Goal: Task Accomplishment & Management: Use online tool/utility

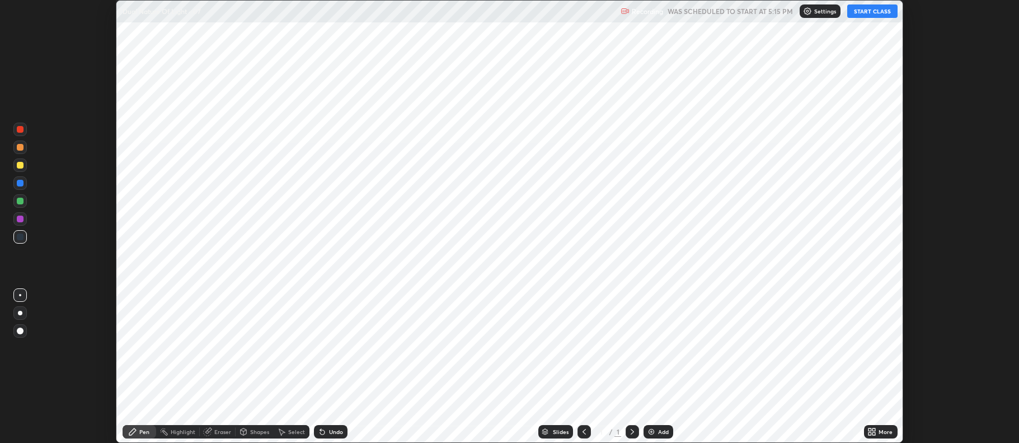
scroll to position [443, 1018]
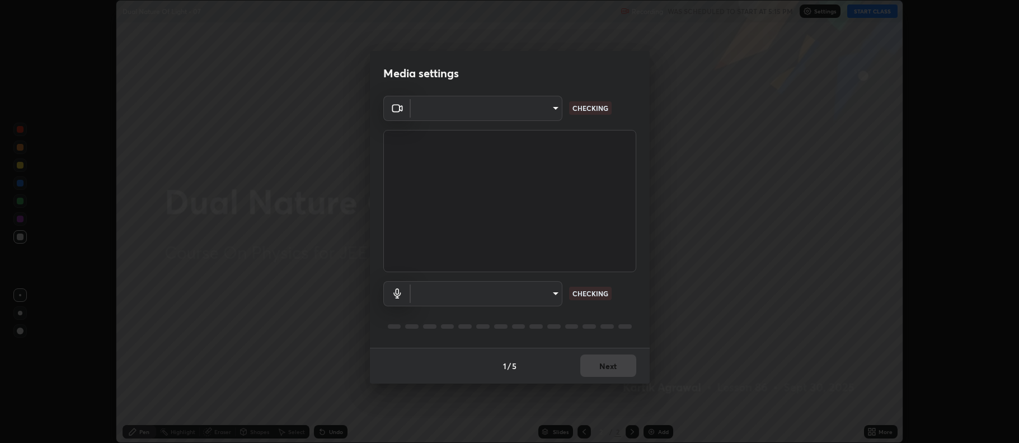
click at [525, 298] on body "Erase all Dual Nature Of Light - 07 Recording WAS SCHEDULED TO START AT 5:15 PM…" at bounding box center [509, 221] width 1019 height 443
type input "37ca76b07311c87ef8227625cff4de29b731ffe905cd85c962a3b8b156515d9f"
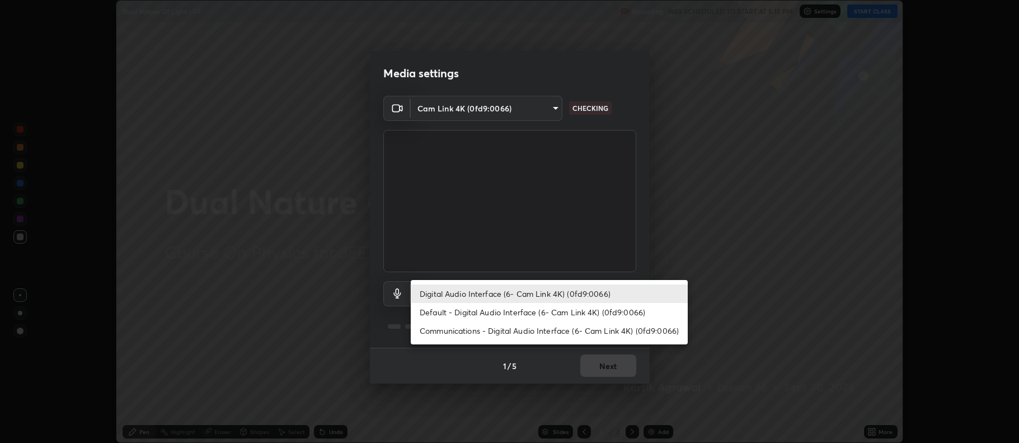
click at [503, 326] on li "Communications - Digital Audio Interface (6- Cam Link 4K) (0fd9:0066)" at bounding box center [549, 330] width 277 height 18
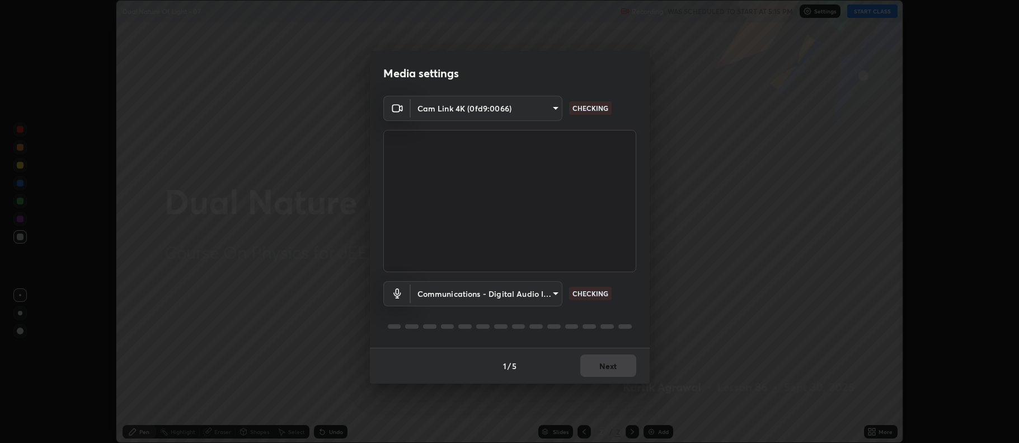
click at [499, 297] on body "Erase all Dual Nature Of Light - 07 Recording WAS SCHEDULED TO START AT 5:15 PM…" at bounding box center [509, 221] width 1019 height 443
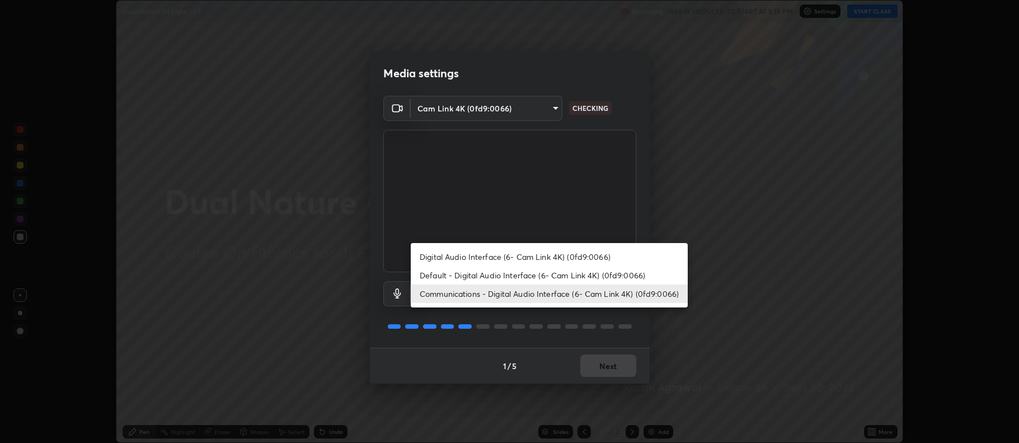
click at [507, 259] on li "Digital Audio Interface (6- Cam Link 4K) (0fd9:0066)" at bounding box center [549, 256] width 277 height 18
type input "6131f55abf77513fb941fa67e1e31a9762c2f5ff75c838f0b80a42d440855997"
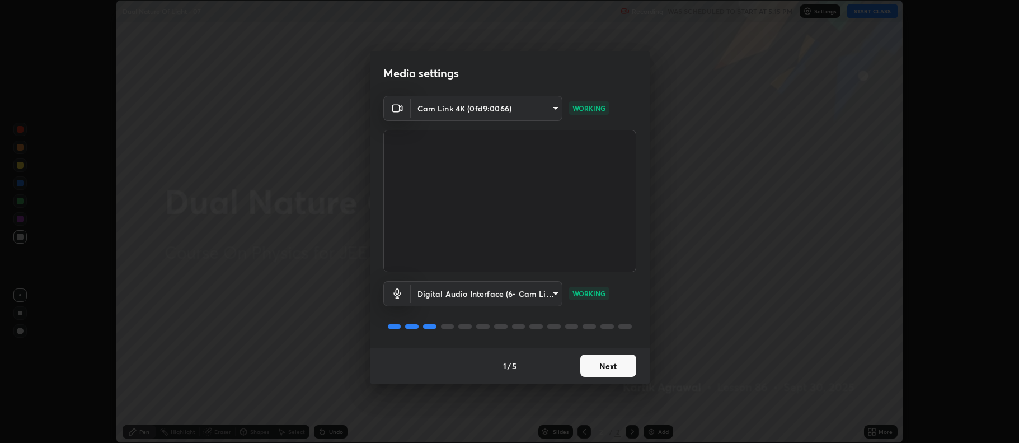
click at [586, 360] on button "Next" at bounding box center [608, 365] width 56 height 22
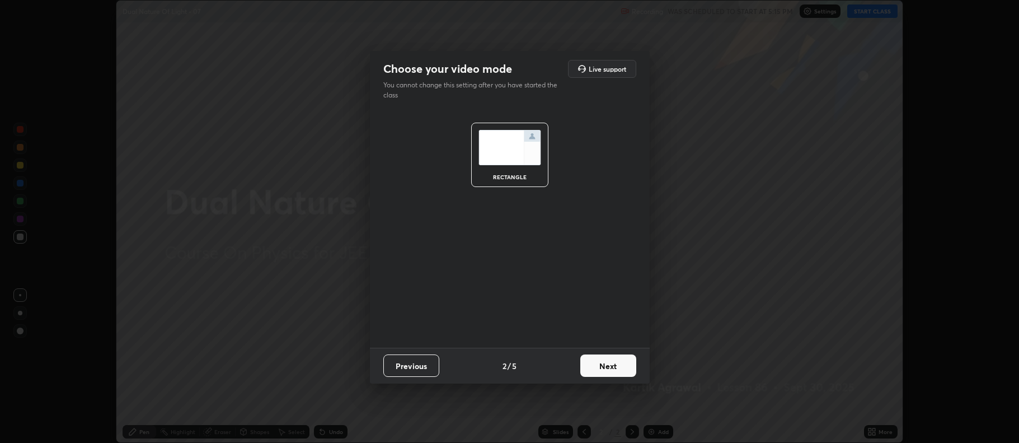
click at [593, 368] on button "Next" at bounding box center [608, 365] width 56 height 22
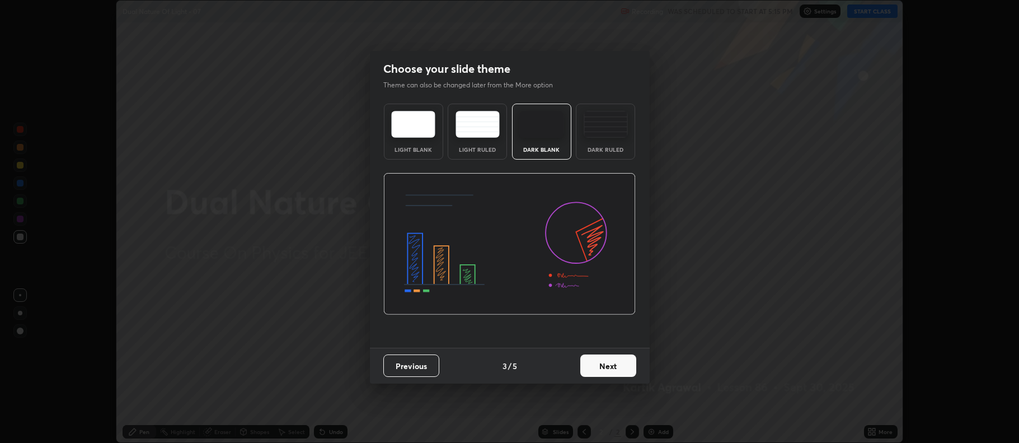
click at [611, 365] on button "Next" at bounding box center [608, 365] width 56 height 22
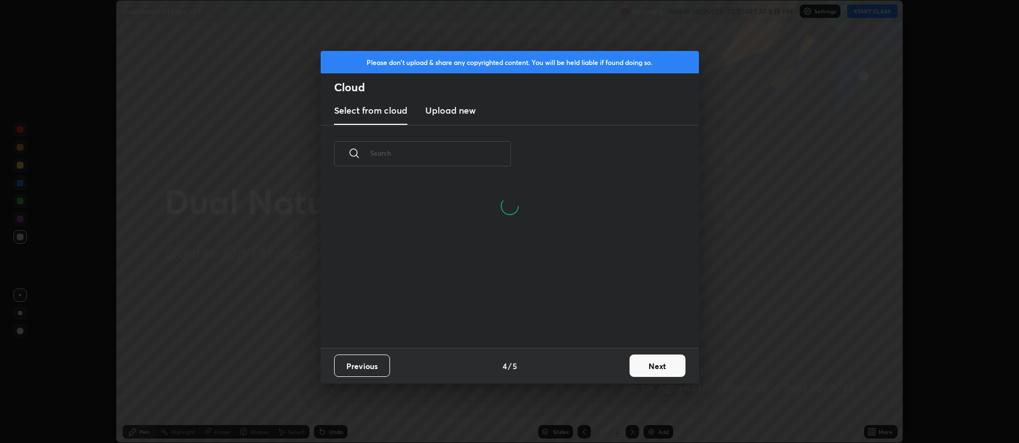
click at [637, 365] on button "Next" at bounding box center [658, 365] width 56 height 22
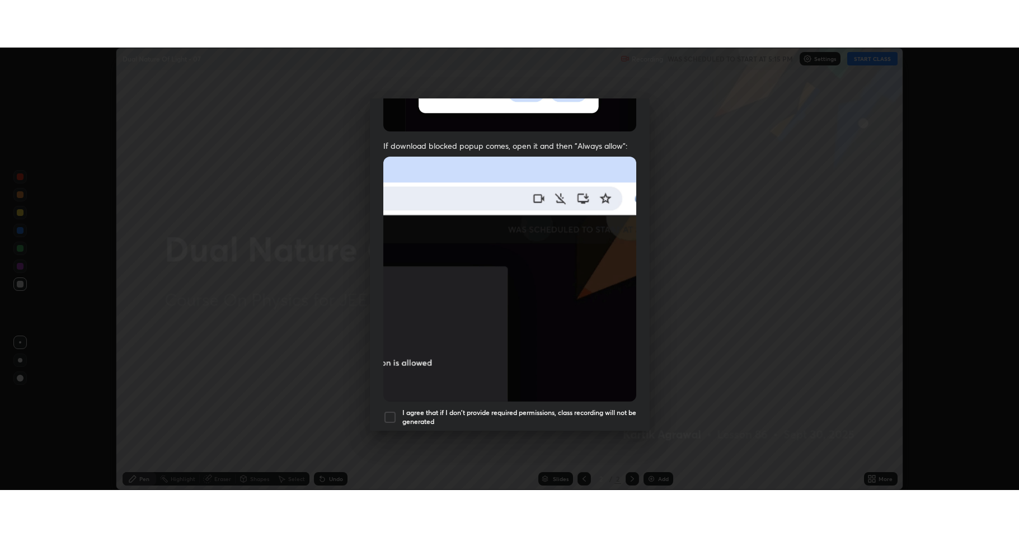
scroll to position [227, 0]
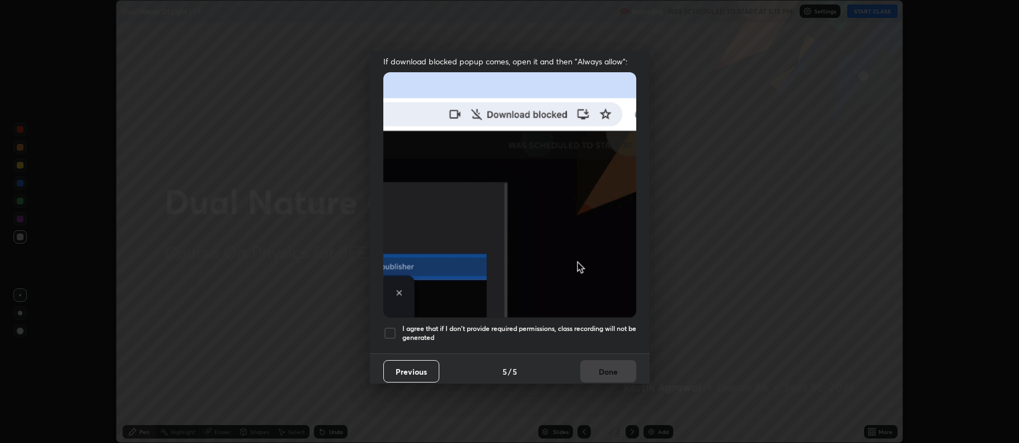
click at [384, 327] on div at bounding box center [389, 332] width 13 height 13
click at [593, 370] on button "Done" at bounding box center [608, 371] width 56 height 22
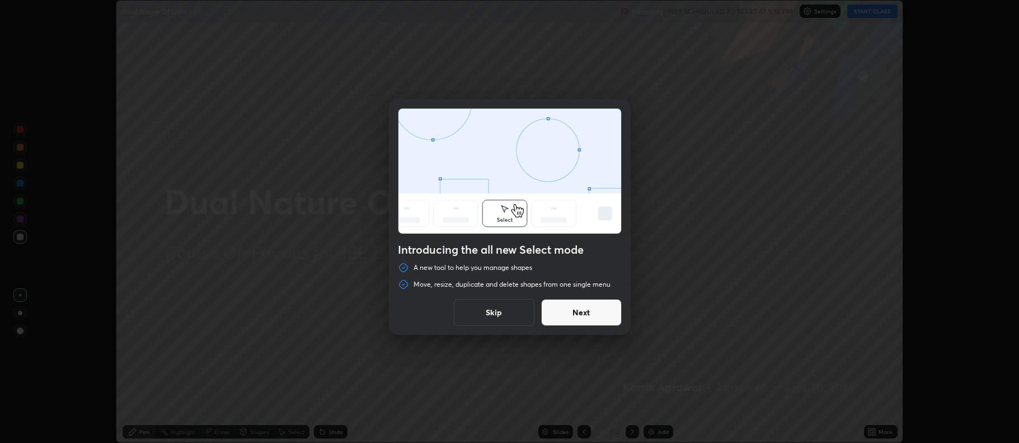
click at [602, 317] on button "Next" at bounding box center [581, 312] width 81 height 27
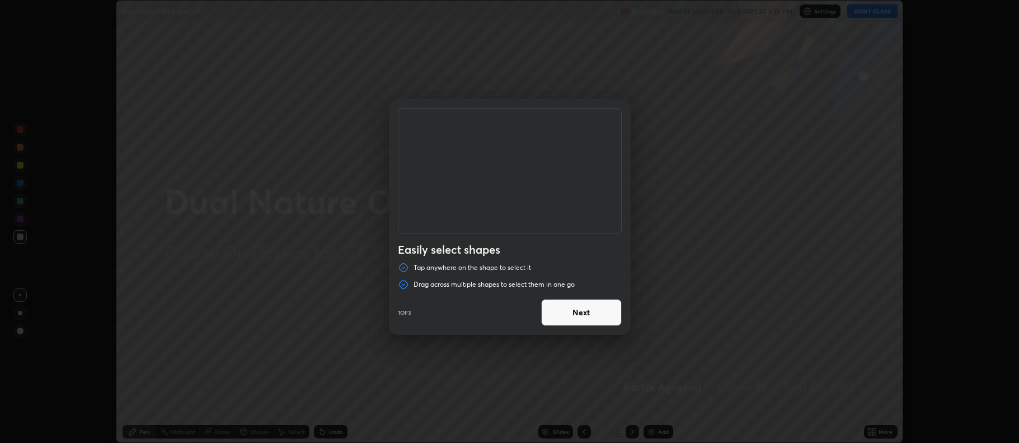
click at [594, 308] on button "Next" at bounding box center [581, 312] width 81 height 27
click at [585, 306] on button "Next" at bounding box center [581, 312] width 81 height 27
click at [592, 318] on button "Done" at bounding box center [581, 312] width 81 height 27
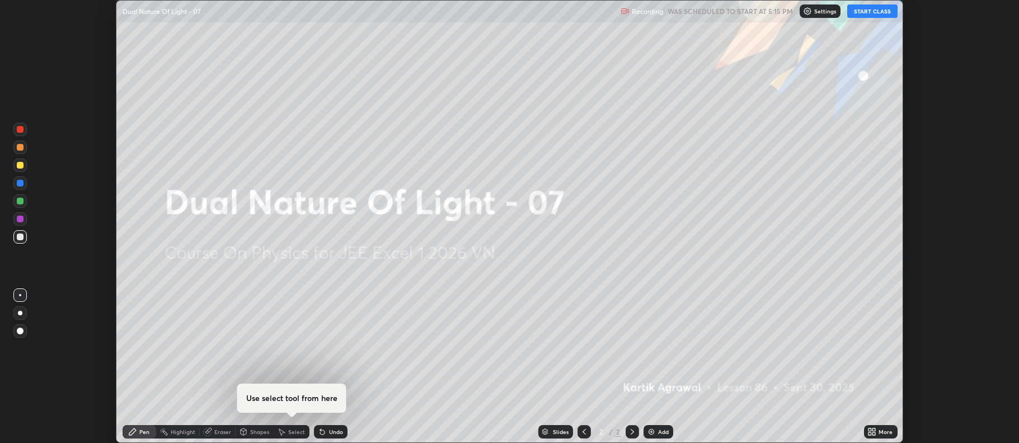
click at [870, 429] on icon at bounding box center [869, 429] width 3 height 3
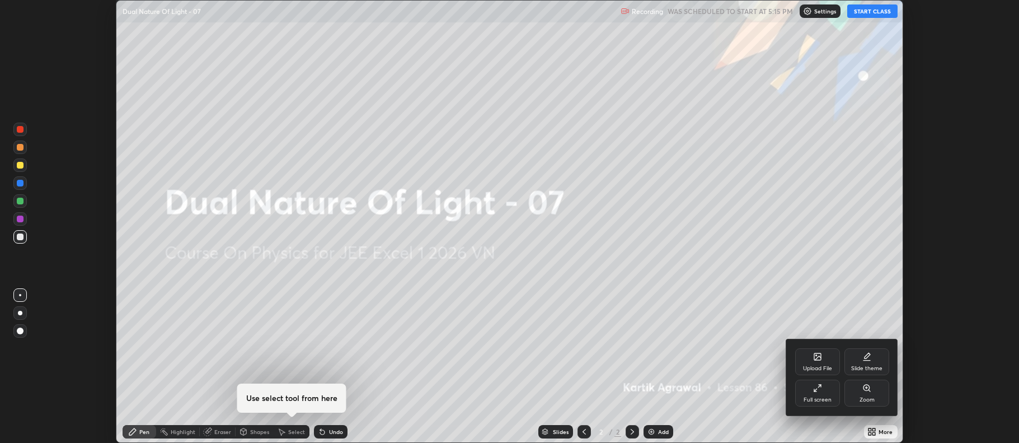
click at [822, 392] on div "Full screen" at bounding box center [817, 392] width 45 height 27
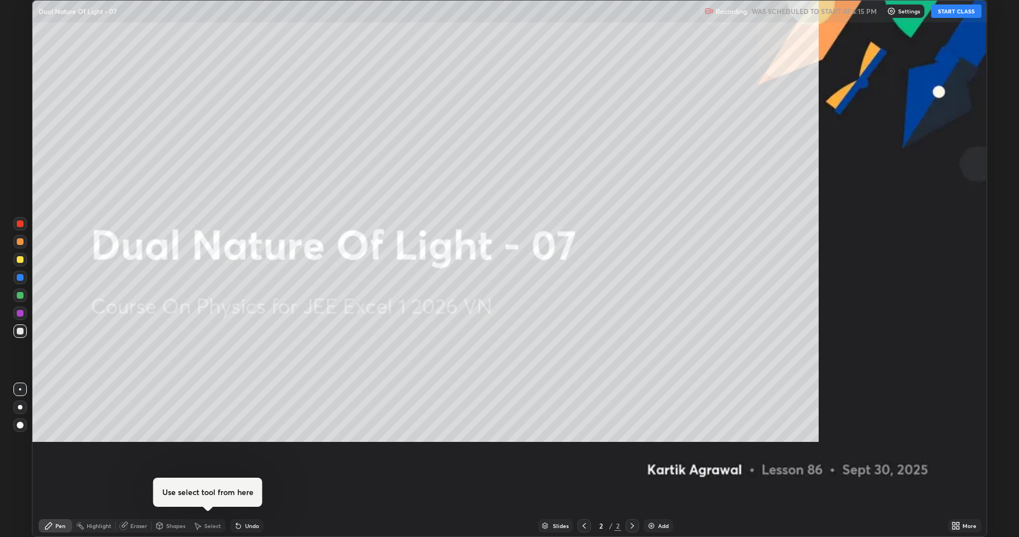
scroll to position [537, 1019]
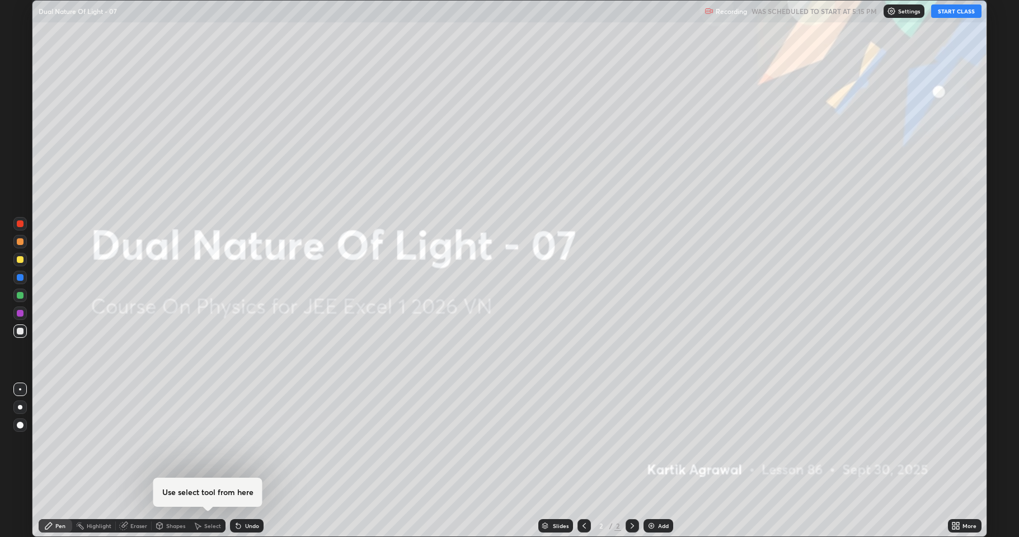
click at [954, 17] on button "START CLASS" at bounding box center [956, 10] width 50 height 13
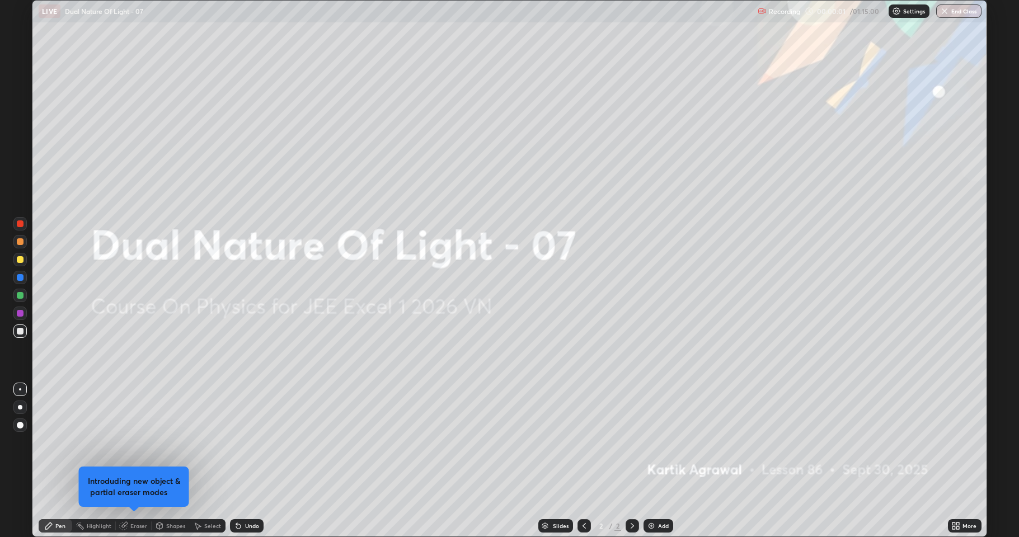
click at [654, 442] on img at bounding box center [651, 526] width 9 height 9
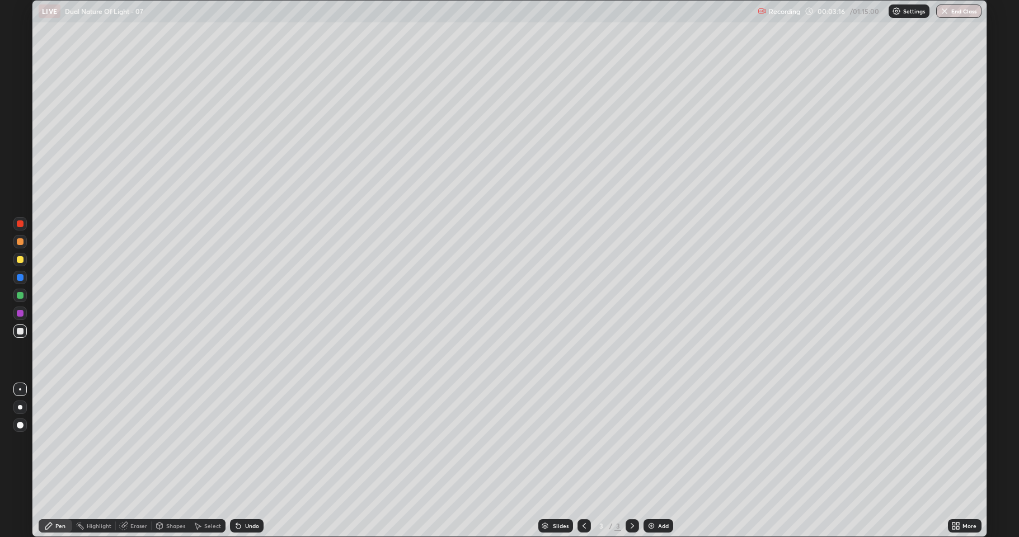
click at [22, 260] on div at bounding box center [20, 259] width 7 height 7
click at [243, 442] on div "Undo" at bounding box center [247, 525] width 34 height 13
click at [245, 442] on div "Undo" at bounding box center [247, 525] width 34 height 13
click at [241, 442] on icon at bounding box center [238, 526] width 9 height 9
click at [242, 442] on div "Undo" at bounding box center [247, 525] width 34 height 13
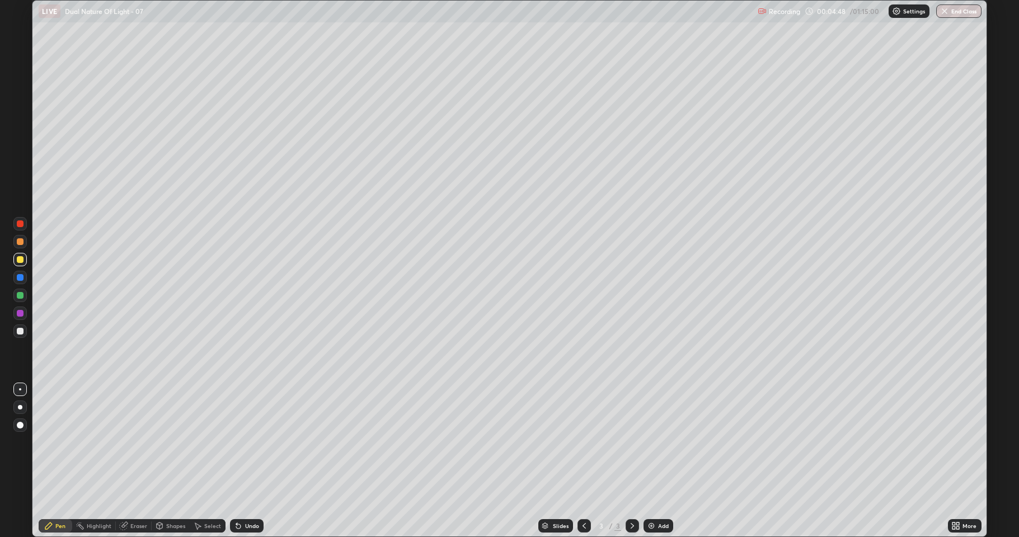
click at [243, 442] on div "Undo" at bounding box center [247, 525] width 34 height 13
click at [247, 442] on div "Undo" at bounding box center [252, 526] width 14 height 6
click at [15, 293] on div at bounding box center [19, 295] width 13 height 13
click at [658, 442] on div "Add" at bounding box center [663, 526] width 11 height 6
click at [22, 257] on div at bounding box center [20, 259] width 7 height 7
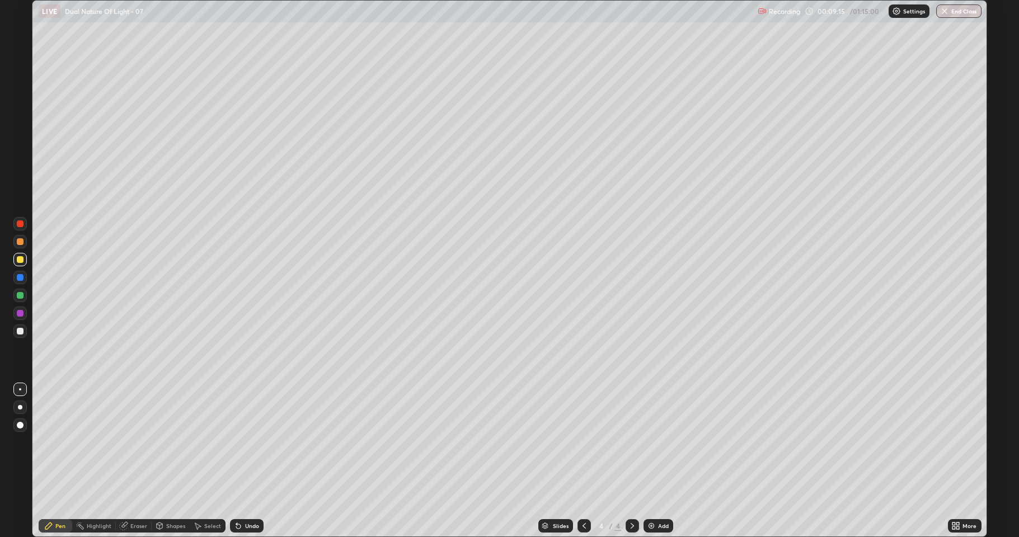
click at [15, 330] on div at bounding box center [19, 331] width 13 height 13
click at [583, 442] on icon at bounding box center [584, 526] width 9 height 9
click at [125, 442] on icon at bounding box center [123, 526] width 7 height 7
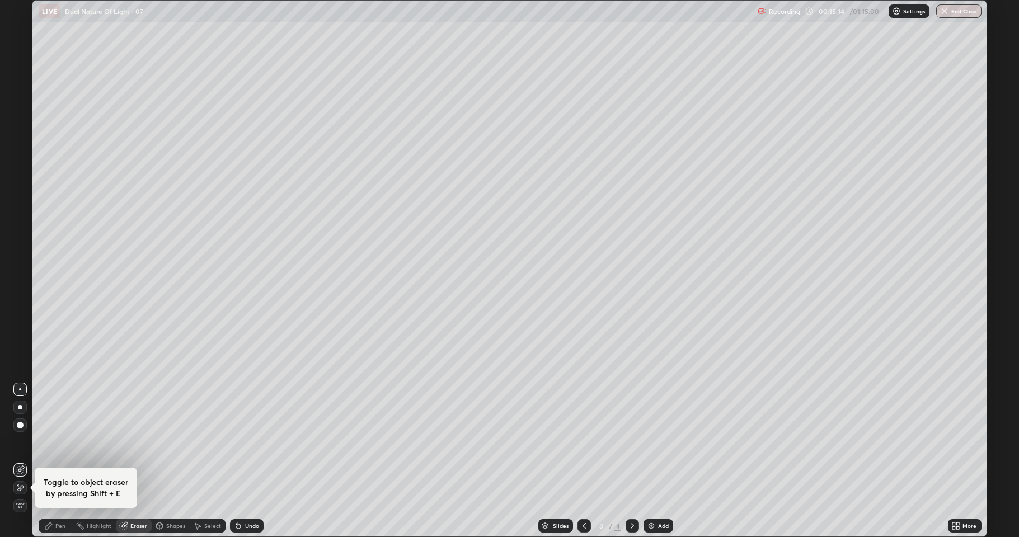
click at [16, 442] on icon at bounding box center [20, 488] width 9 height 10
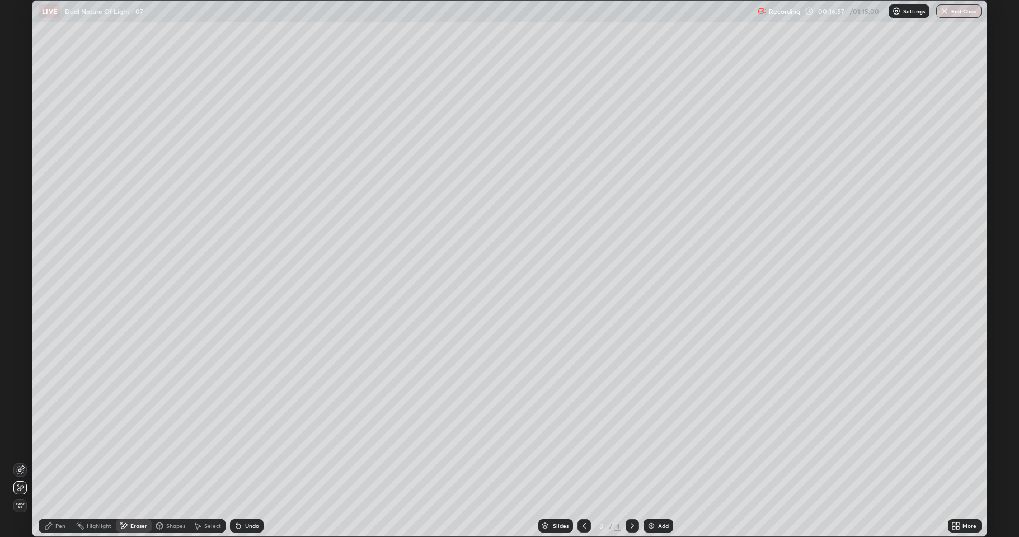
click at [61, 442] on div "Pen" at bounding box center [60, 526] width 10 height 6
click at [631, 442] on icon at bounding box center [632, 526] width 9 height 9
click at [650, 442] on div "Add" at bounding box center [659, 525] width 30 height 13
click at [22, 262] on div at bounding box center [20, 259] width 7 height 7
click at [241, 442] on icon at bounding box center [238, 526] width 9 height 9
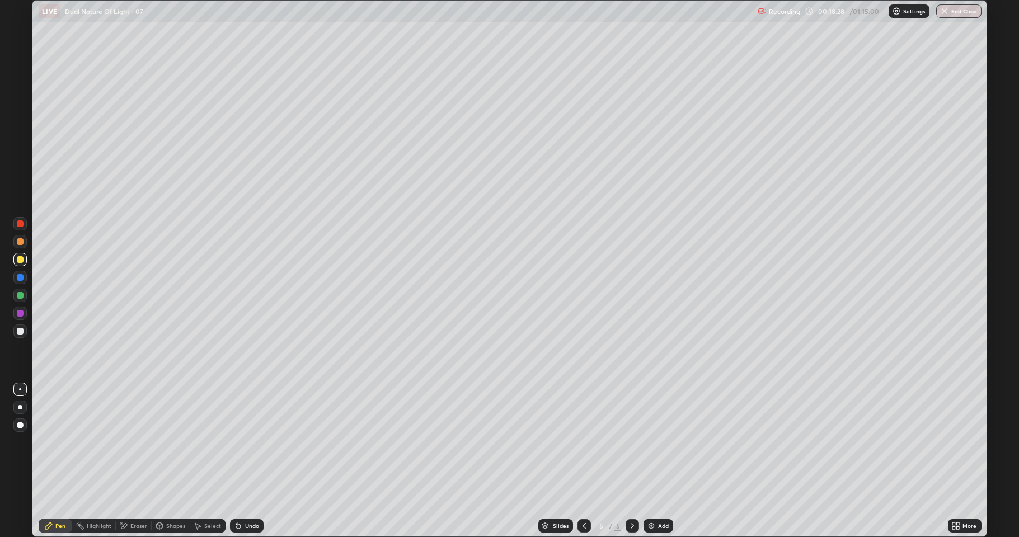
click at [242, 442] on div "Undo" at bounding box center [247, 525] width 34 height 13
click at [240, 442] on icon at bounding box center [238, 526] width 9 height 9
click at [654, 442] on div "Add" at bounding box center [659, 525] width 30 height 13
click at [21, 295] on div at bounding box center [20, 295] width 7 height 7
click at [20, 242] on div at bounding box center [20, 241] width 7 height 7
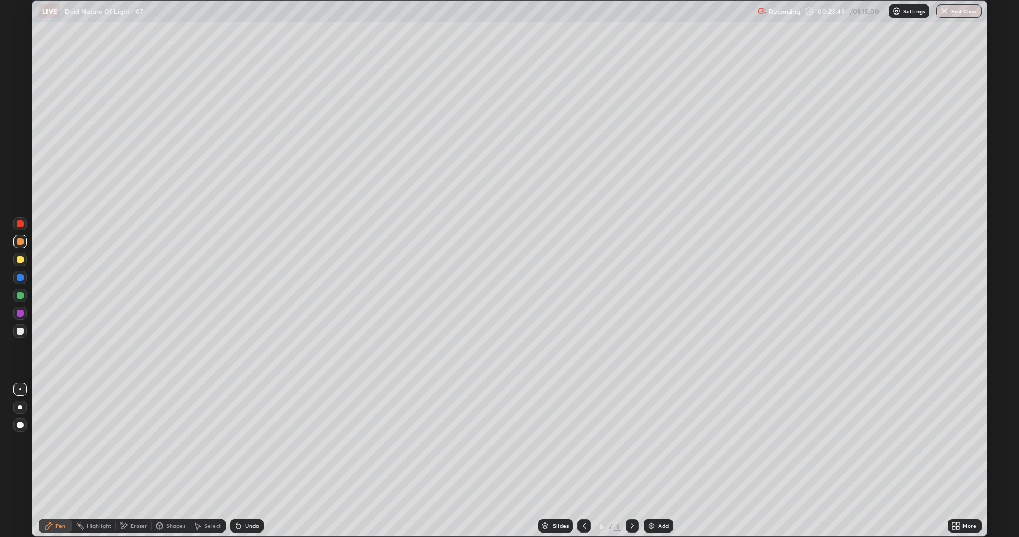
click at [657, 442] on div "Add" at bounding box center [659, 525] width 30 height 13
click at [21, 260] on div at bounding box center [20, 259] width 7 height 7
click at [652, 442] on img at bounding box center [651, 526] width 9 height 9
click at [132, 442] on div "Eraser" at bounding box center [134, 525] width 36 height 13
click at [20, 442] on span "Erase all" at bounding box center [20, 506] width 12 height 7
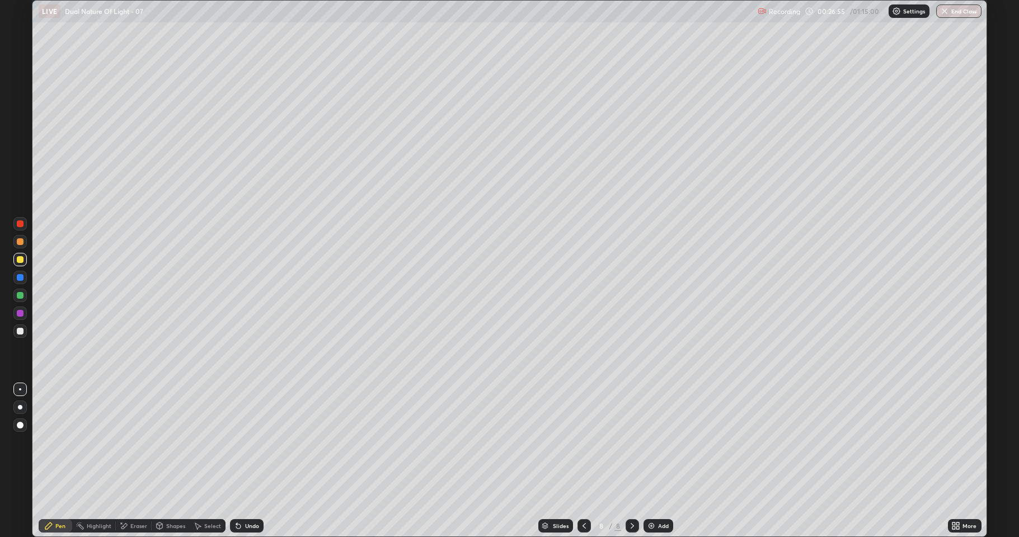
click at [19, 331] on div at bounding box center [20, 331] width 7 height 7
click at [651, 442] on img at bounding box center [651, 526] width 9 height 9
click at [247, 442] on div "Undo" at bounding box center [252, 526] width 14 height 6
click at [248, 442] on div "Undo" at bounding box center [252, 526] width 14 height 6
click at [657, 442] on div "Add" at bounding box center [659, 525] width 30 height 13
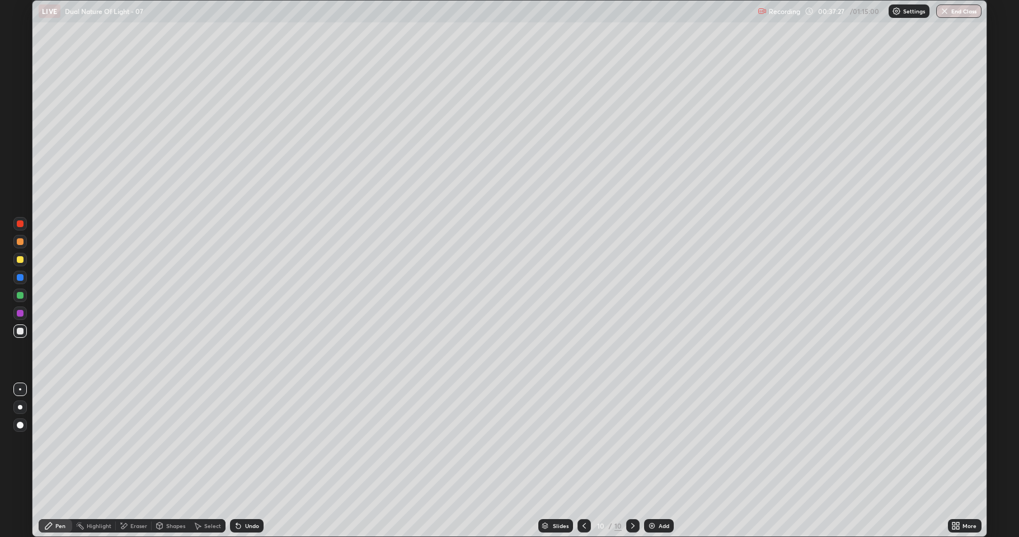
click at [175, 442] on div "Shapes" at bounding box center [175, 526] width 19 height 6
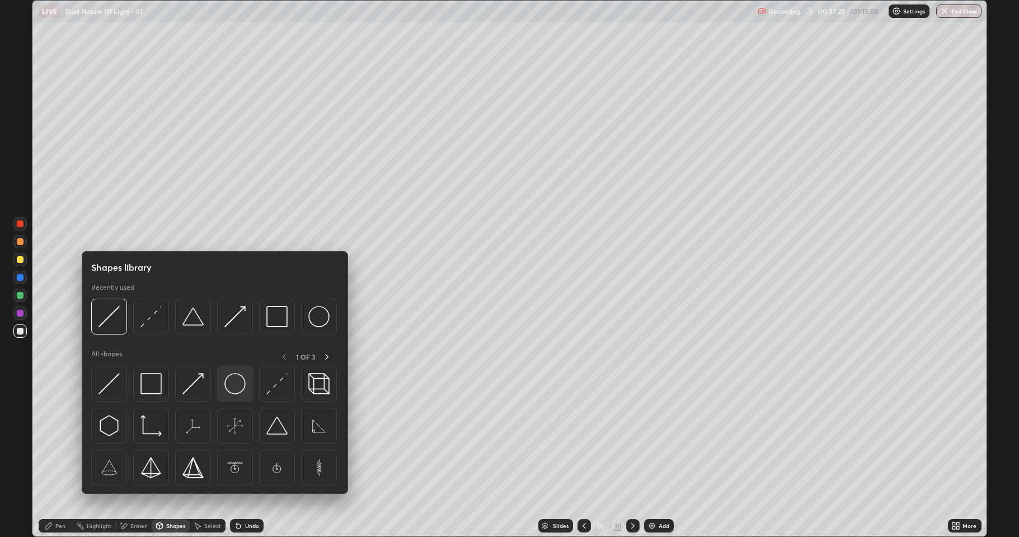
click at [246, 381] on div at bounding box center [235, 384] width 36 height 36
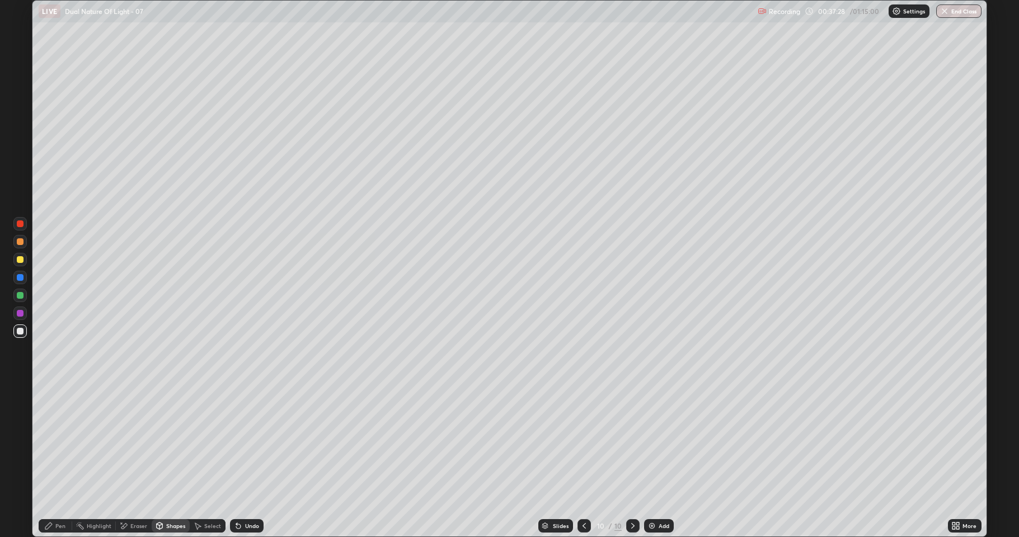
click at [20, 295] on div at bounding box center [20, 295] width 7 height 7
click at [18, 242] on div at bounding box center [20, 241] width 7 height 7
click at [48, 442] on icon at bounding box center [48, 526] width 7 height 7
click at [20, 407] on div at bounding box center [20, 407] width 4 height 4
click at [22, 423] on div at bounding box center [20, 425] width 7 height 7
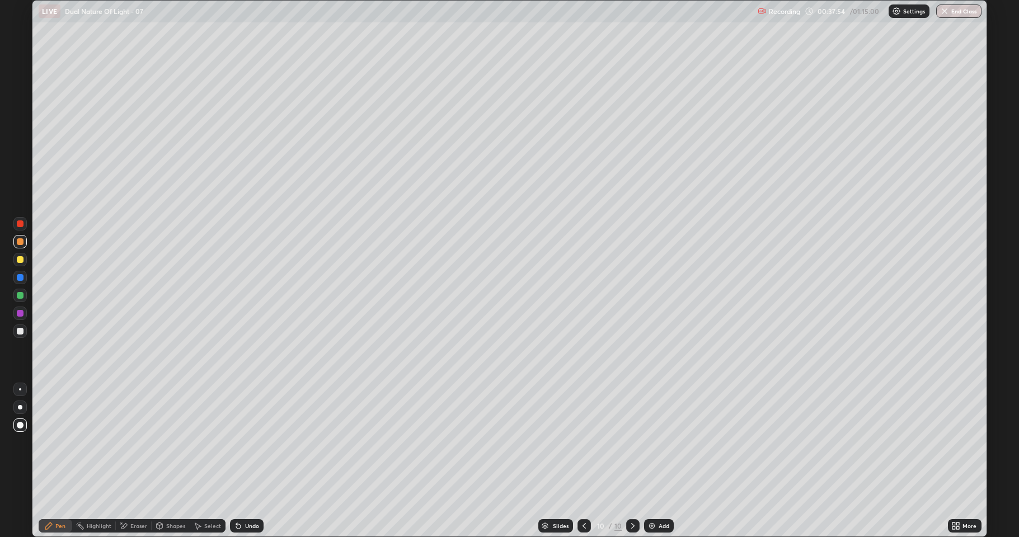
click at [19, 280] on div at bounding box center [20, 277] width 7 height 7
click at [18, 384] on div at bounding box center [19, 389] width 13 height 13
click at [50, 442] on icon at bounding box center [48, 526] width 9 height 9
click at [15, 332] on div at bounding box center [19, 331] width 13 height 13
click at [657, 442] on div "Add" at bounding box center [659, 525] width 30 height 13
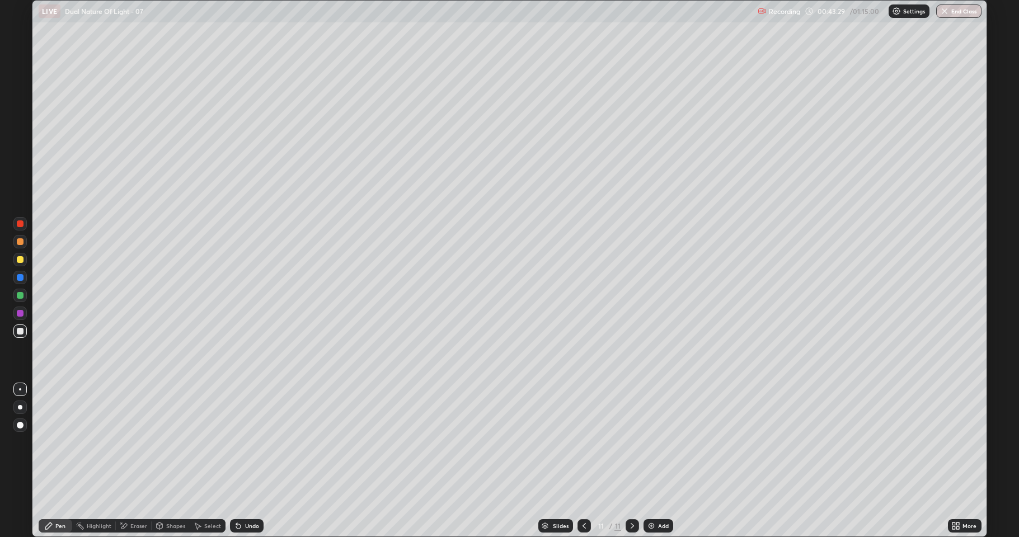
click at [23, 260] on div at bounding box center [20, 259] width 7 height 7
click at [163, 442] on icon at bounding box center [159, 526] width 9 height 9
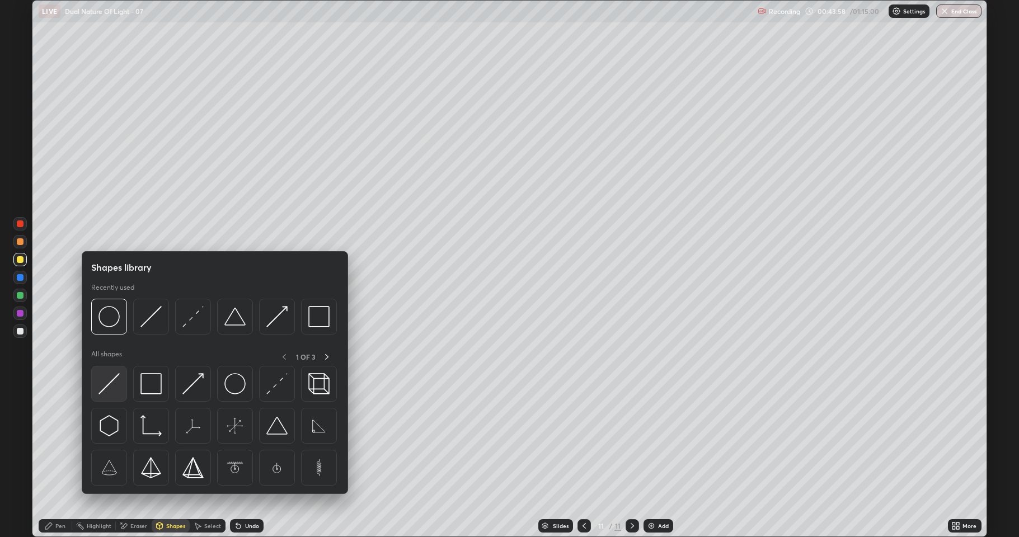
click at [105, 384] on img at bounding box center [108, 383] width 21 height 21
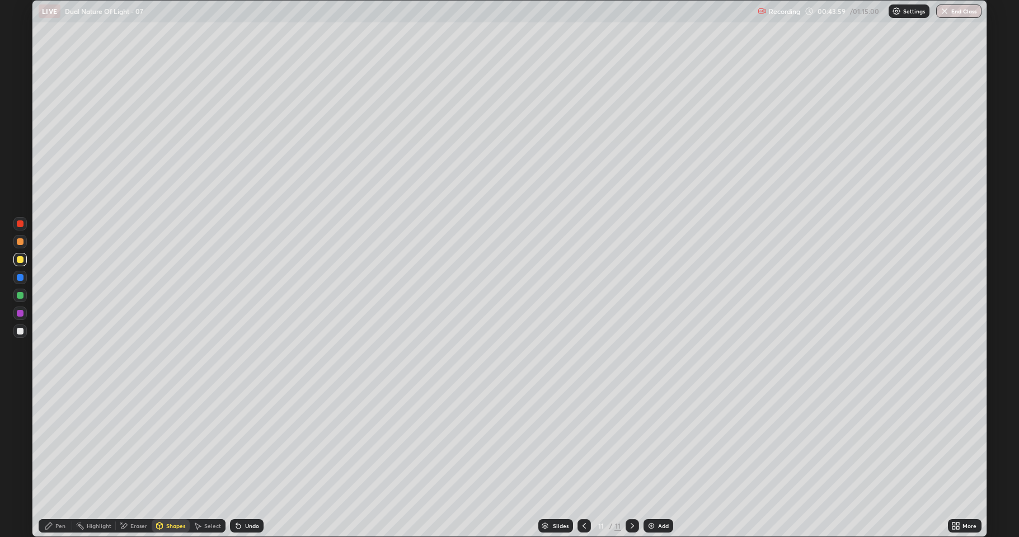
click at [18, 316] on div at bounding box center [20, 313] width 7 height 7
click at [54, 442] on div "Pen" at bounding box center [56, 525] width 34 height 13
click at [161, 442] on icon at bounding box center [160, 525] width 6 height 2
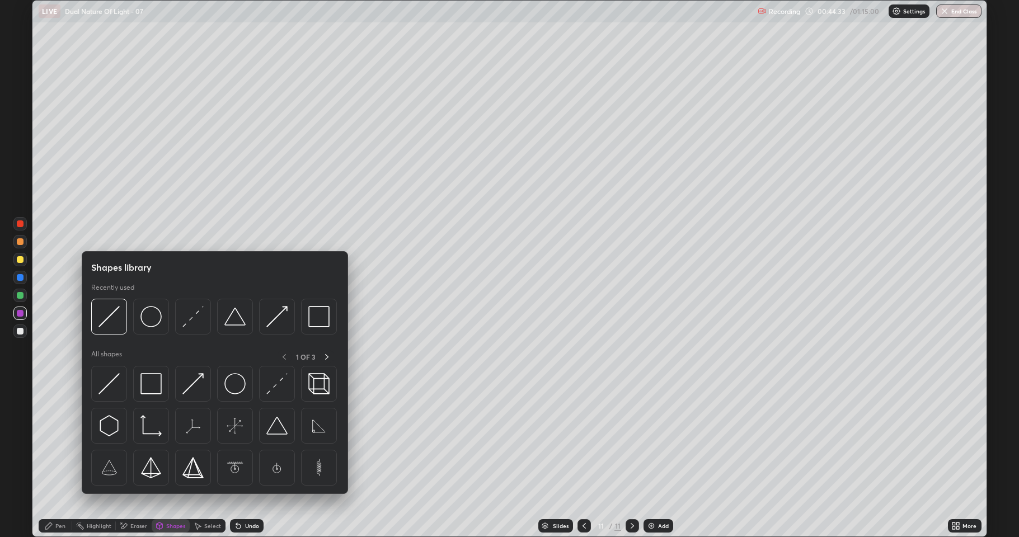
click at [260, 386] on div at bounding box center [277, 384] width 36 height 36
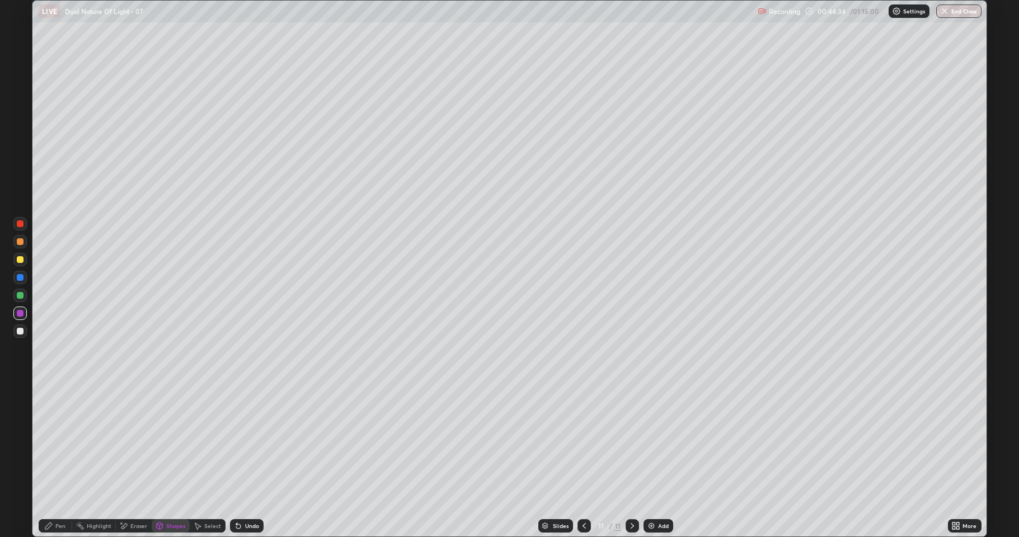
click at [19, 295] on div at bounding box center [20, 295] width 7 height 7
click at [20, 260] on div at bounding box center [20, 259] width 7 height 7
click at [173, 442] on div "Shapes" at bounding box center [175, 526] width 19 height 6
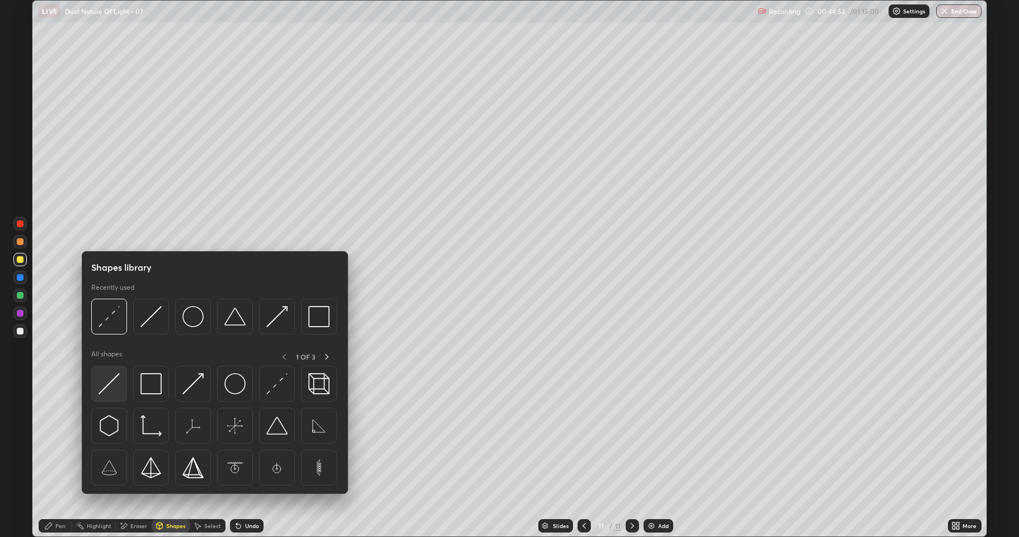
click at [107, 387] on img at bounding box center [108, 383] width 21 height 21
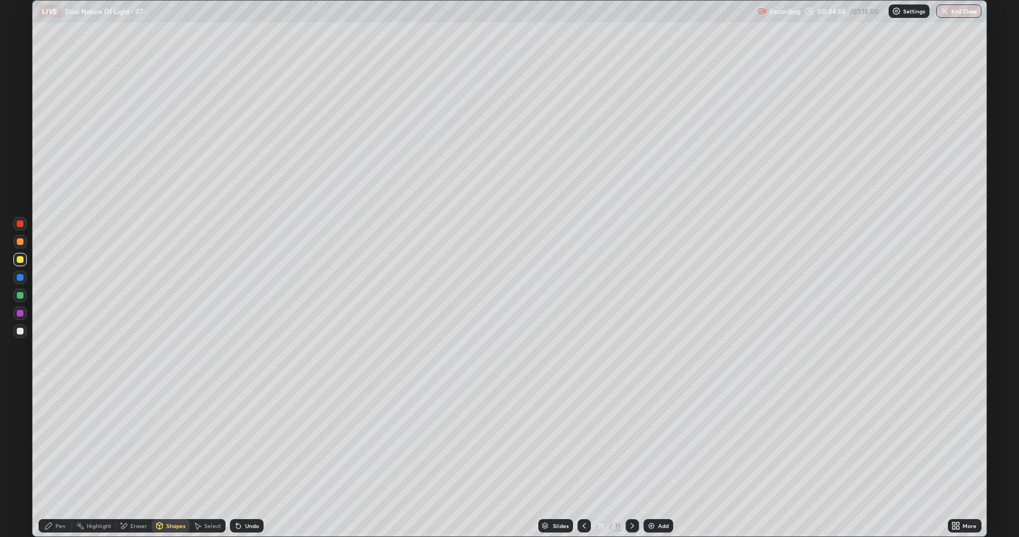
click at [57, 442] on div "Pen" at bounding box center [60, 526] width 10 height 6
click at [139, 442] on div "Eraser" at bounding box center [138, 526] width 17 height 6
click at [49, 442] on icon at bounding box center [48, 526] width 7 height 7
click at [21, 298] on div at bounding box center [20, 295] width 7 height 7
click at [654, 442] on div "Add" at bounding box center [659, 525] width 30 height 13
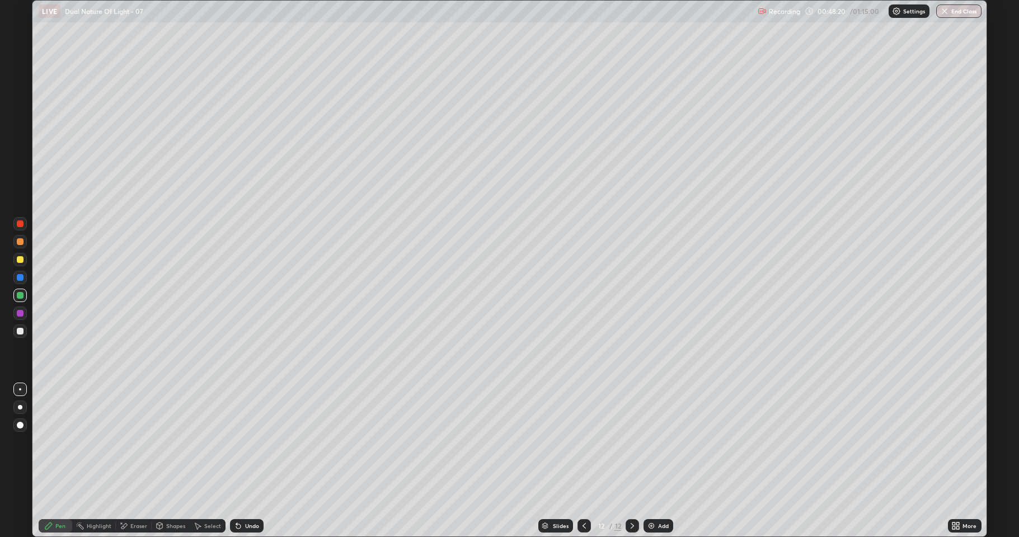
click at [20, 260] on div at bounding box center [20, 259] width 7 height 7
click at [20, 296] on div at bounding box center [20, 295] width 7 height 7
click at [21, 242] on div at bounding box center [20, 241] width 7 height 7
click at [20, 278] on div at bounding box center [20, 277] width 7 height 7
click at [21, 293] on div at bounding box center [20, 295] width 7 height 7
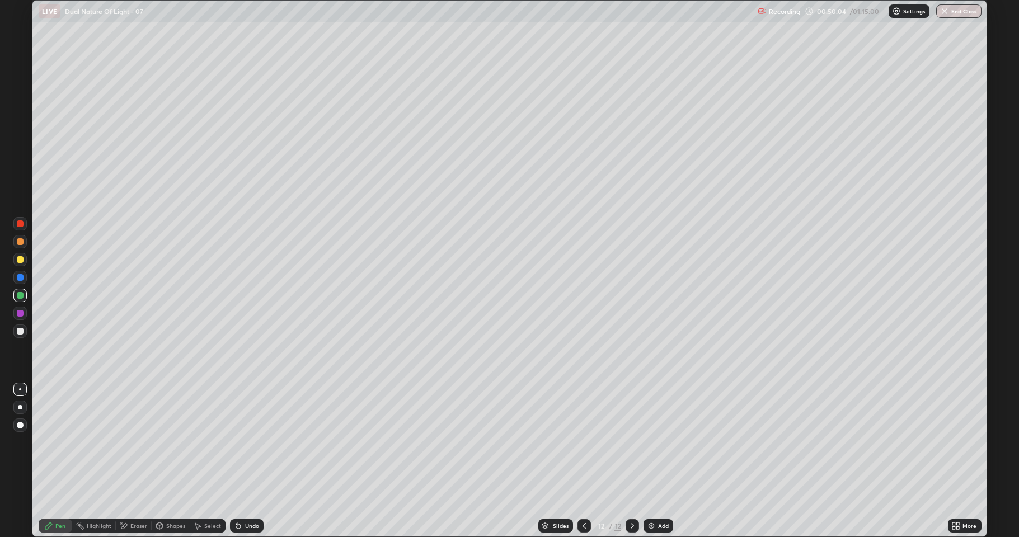
click at [14, 276] on div at bounding box center [19, 277] width 13 height 13
click at [20, 332] on div at bounding box center [20, 331] width 7 height 7
click at [17, 247] on div at bounding box center [19, 241] width 13 height 13
click at [25, 280] on div at bounding box center [19, 277] width 13 height 13
click at [20, 296] on div at bounding box center [20, 295] width 7 height 7
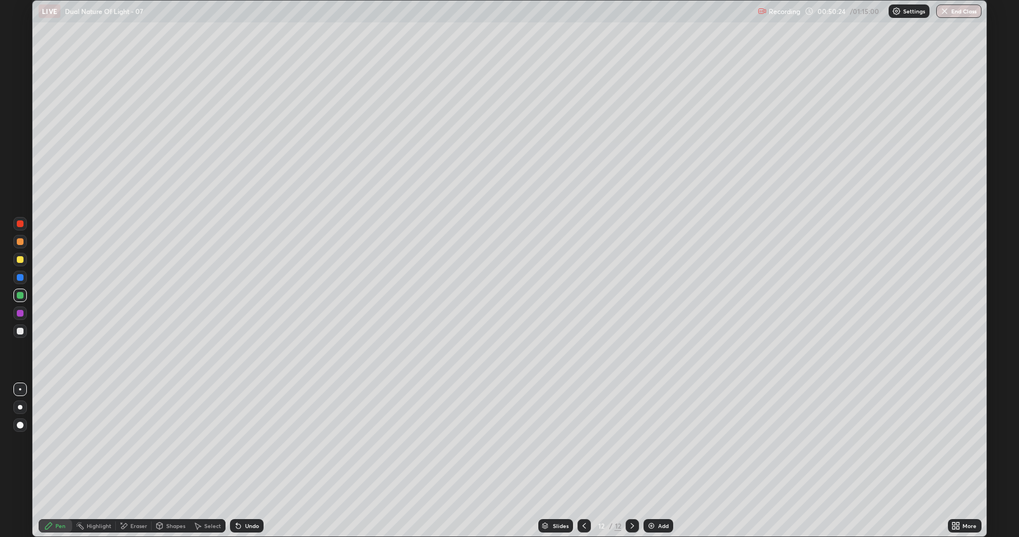
click at [21, 331] on div at bounding box center [20, 331] width 7 height 7
click at [237, 442] on div "Undo" at bounding box center [247, 525] width 34 height 13
click at [658, 442] on div "Add" at bounding box center [663, 526] width 11 height 6
click at [22, 242] on div at bounding box center [20, 241] width 7 height 7
click at [583, 442] on icon at bounding box center [584, 526] width 9 height 9
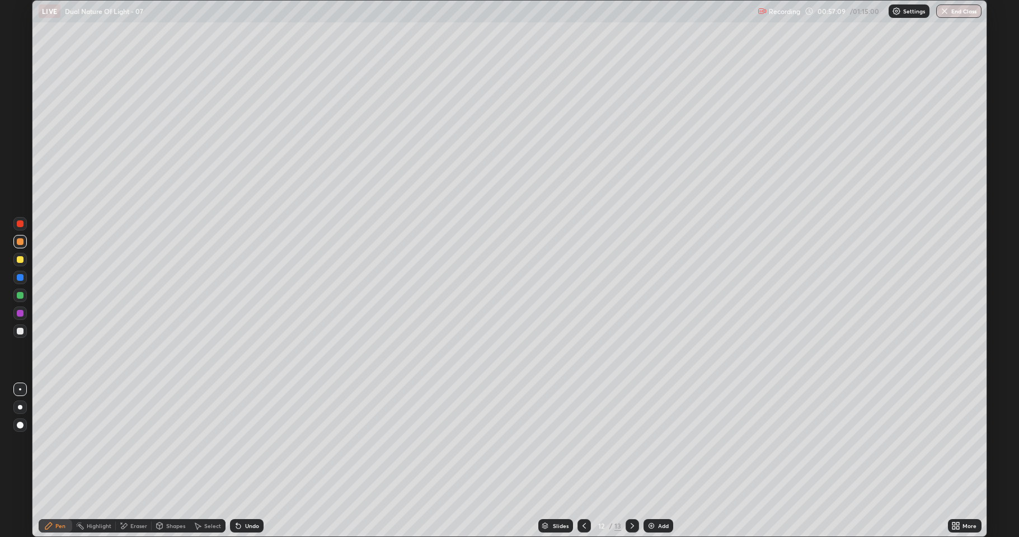
click at [626, 442] on div at bounding box center [632, 525] width 13 height 13
click at [21, 259] on div at bounding box center [20, 259] width 7 height 7
click at [658, 442] on div "Add" at bounding box center [663, 526] width 11 height 6
click at [26, 297] on div at bounding box center [19, 295] width 13 height 13
click at [586, 442] on div at bounding box center [583, 525] width 13 height 13
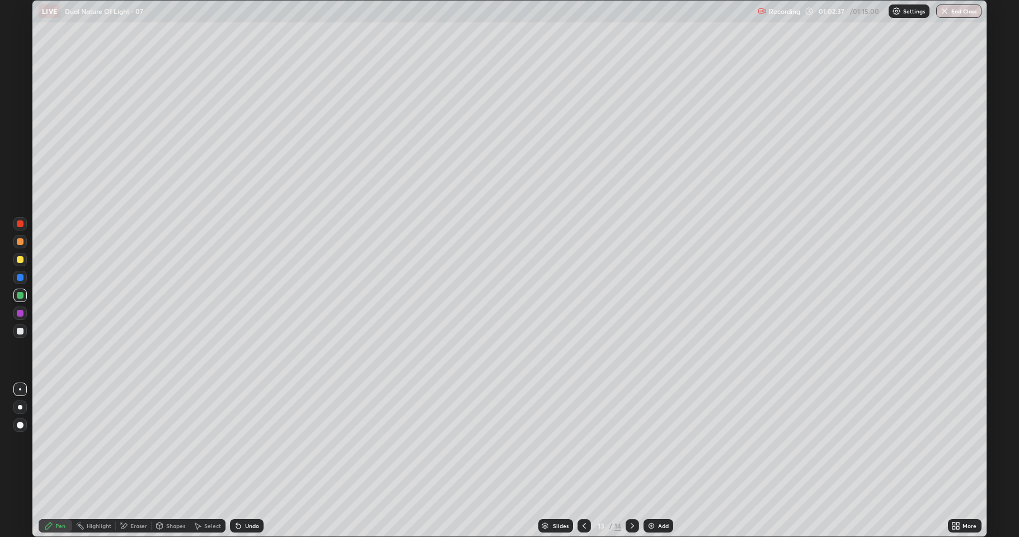
click at [583, 442] on icon at bounding box center [584, 526] width 9 height 9
click at [632, 442] on icon at bounding box center [632, 526] width 9 height 9
click at [26, 260] on div at bounding box center [19, 259] width 13 height 13
click at [236, 442] on icon at bounding box center [236, 523] width 1 height 1
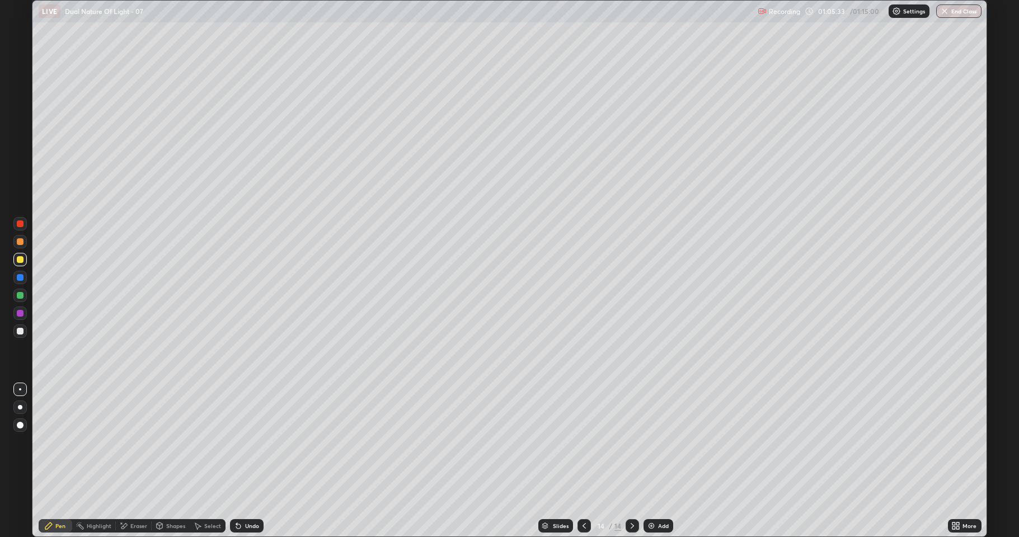
click at [240, 442] on icon at bounding box center [238, 526] width 9 height 9
click at [237, 442] on icon at bounding box center [238, 526] width 4 height 4
click at [956, 12] on button "End Class" at bounding box center [958, 10] width 45 height 13
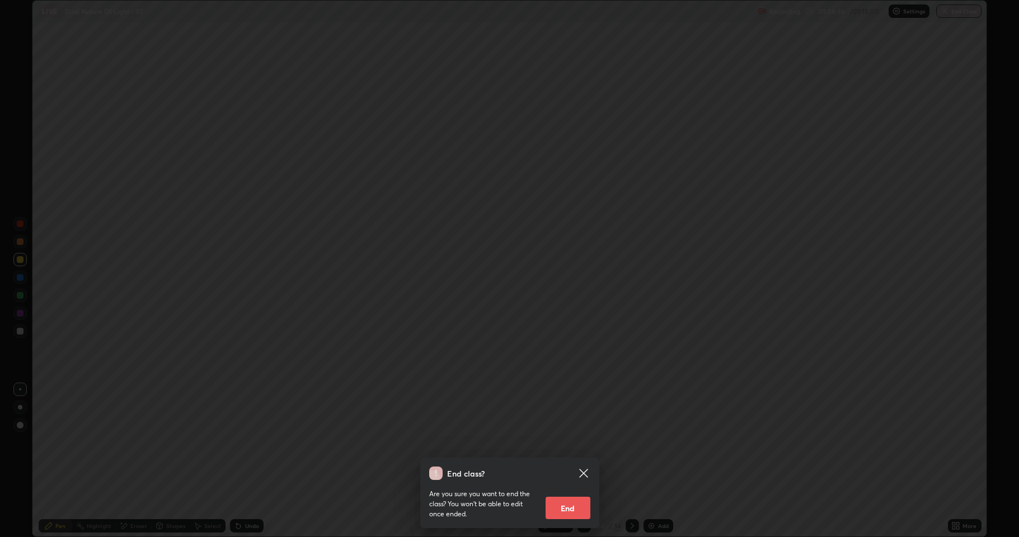
click at [579, 442] on button "End" at bounding box center [568, 508] width 45 height 22
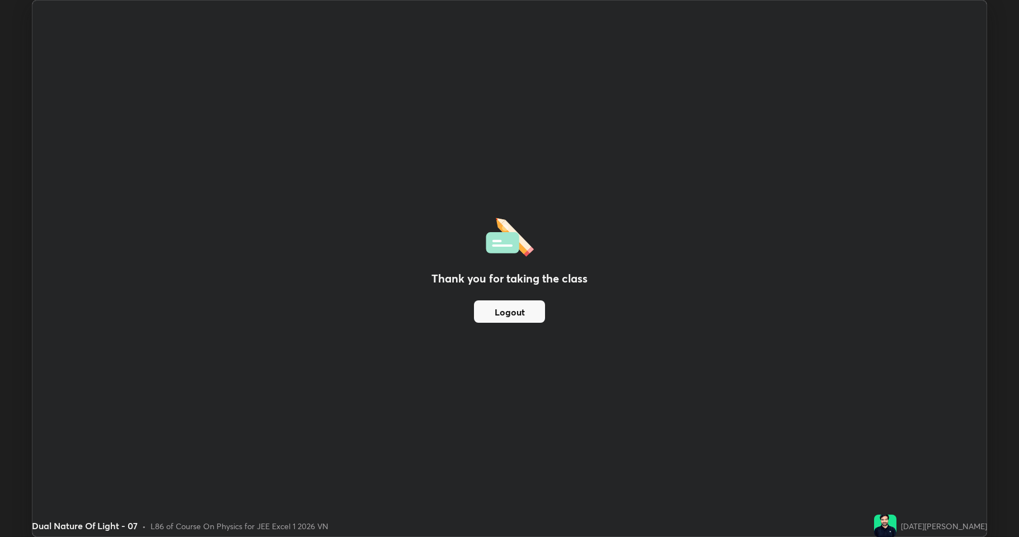
click at [514, 315] on button "Logout" at bounding box center [509, 311] width 71 height 22
